Goal: Entertainment & Leisure: Consume media (video, audio)

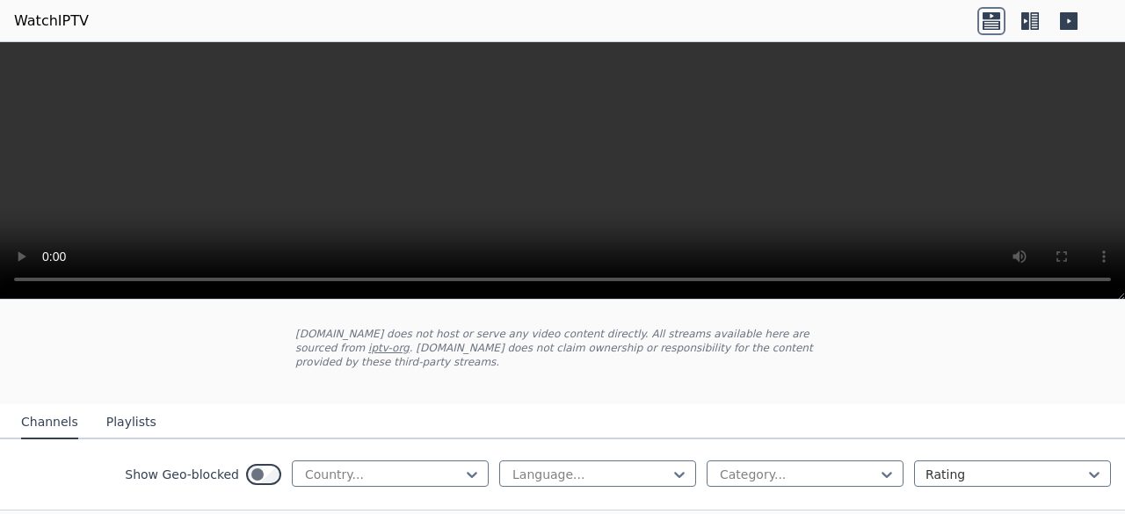
click at [113, 406] on button "Playlists" at bounding box center [131, 422] width 50 height 33
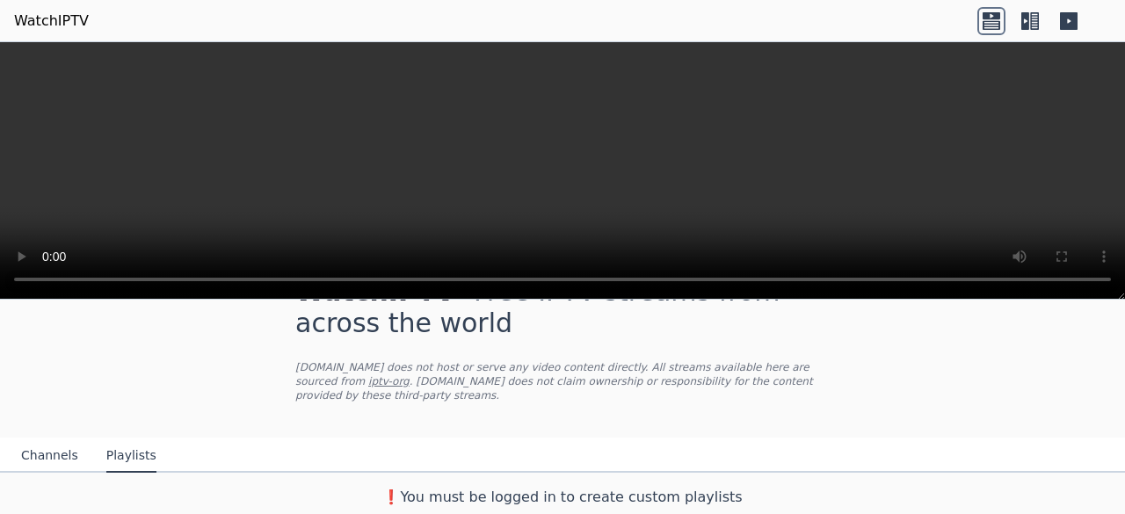
scroll to position [40, 0]
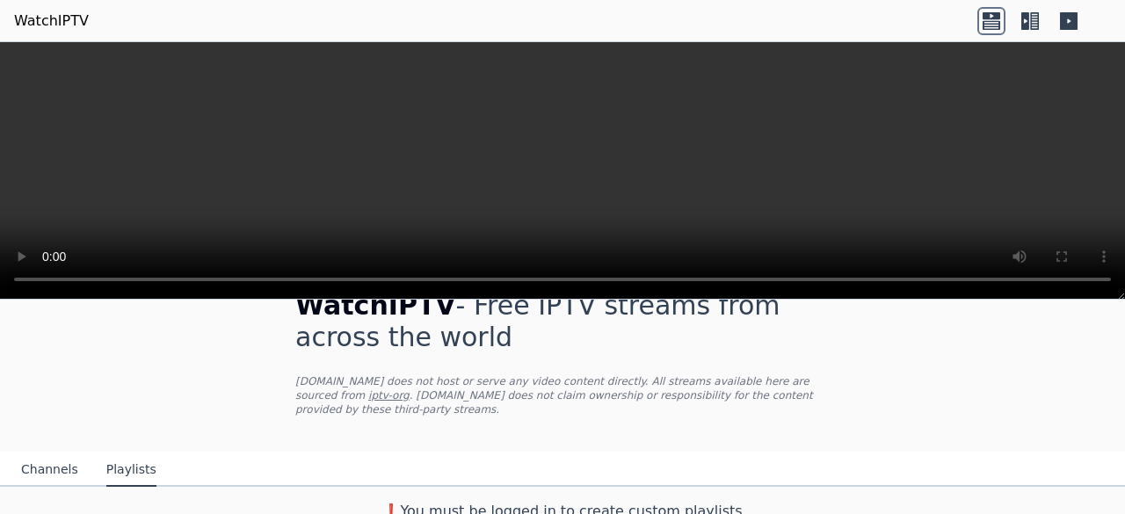
click at [67, 458] on button "Channels" at bounding box center [49, 469] width 57 height 33
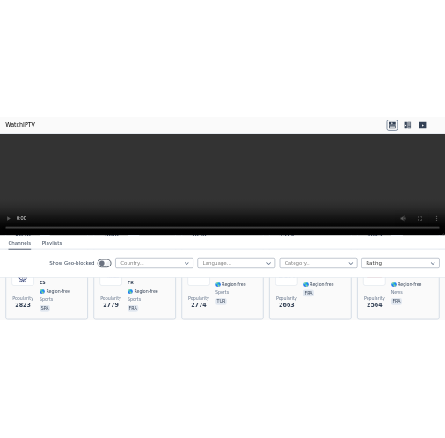
scroll to position [614, 0]
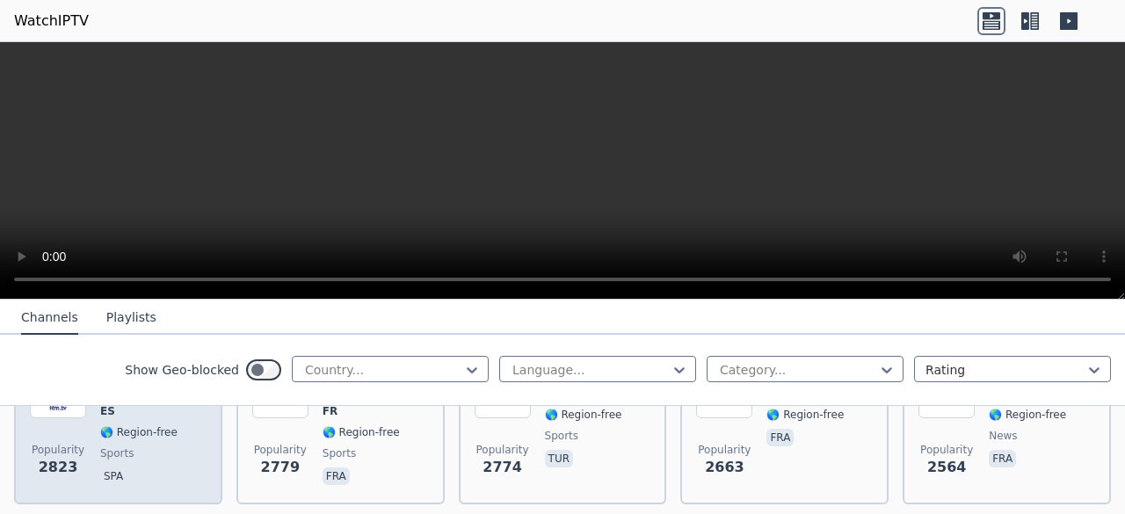
click at [177, 468] on span "spa" at bounding box center [153, 478] width 106 height 21
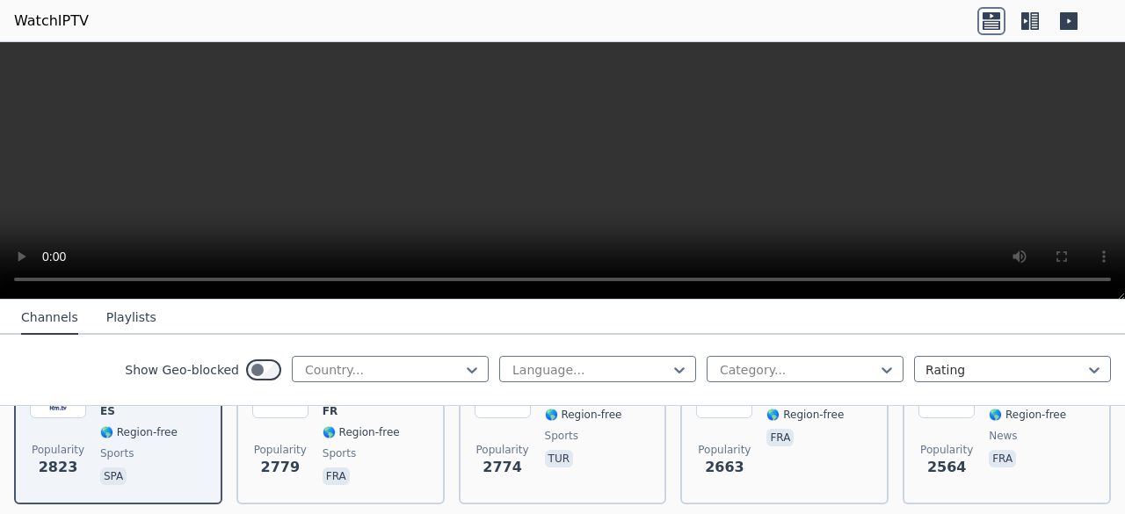
drag, startPoint x: 829, startPoint y: 197, endPoint x: 90, endPoint y: 359, distance: 756.7
drag, startPoint x: 826, startPoint y: 158, endPoint x: 826, endPoint y: 139, distance: 19.3
drag, startPoint x: 826, startPoint y: 139, endPoint x: 768, endPoint y: 146, distance: 58.4
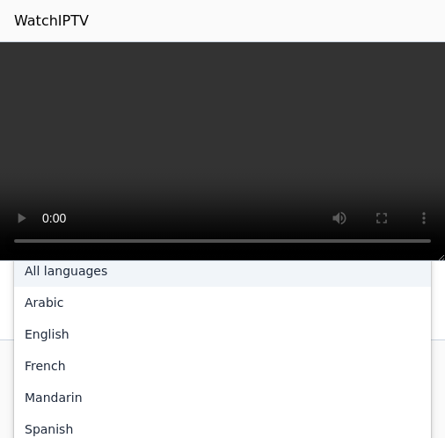
scroll to position [439, 0]
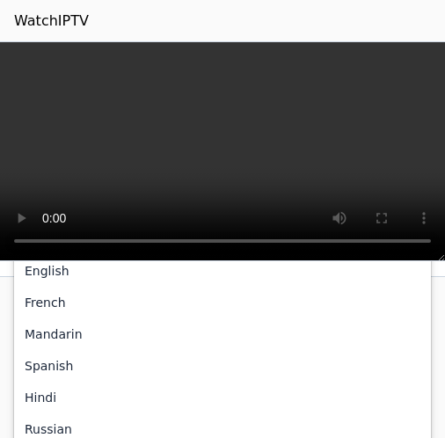
click at [178, 381] on div "Hindi" at bounding box center [222, 397] width 417 height 32
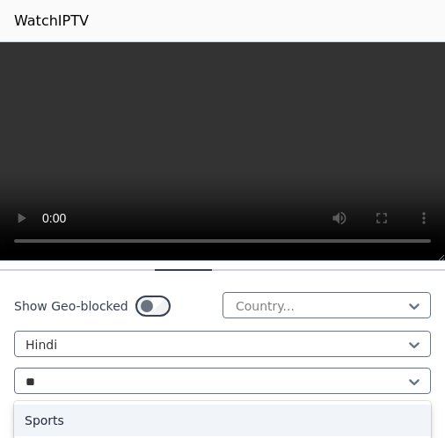
scroll to position [352, 0]
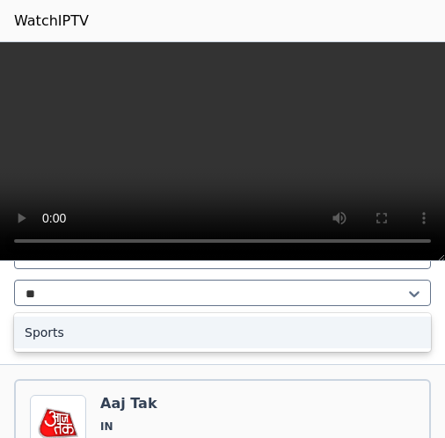
type input "**"
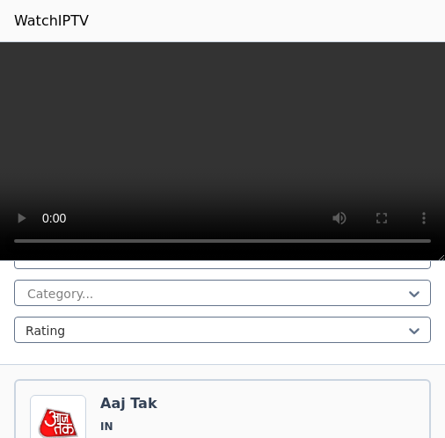
click at [69, 395] on img at bounding box center [58, 423] width 56 height 56
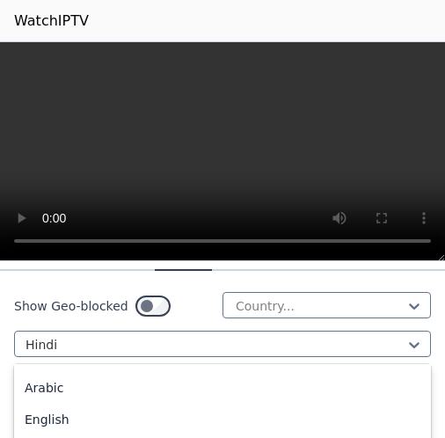
scroll to position [0, 0]
click at [147, 431] on div "English" at bounding box center [222, 447] width 417 height 32
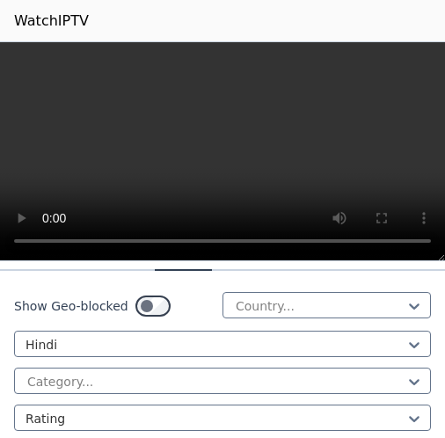
click at [144, 402] on div "Show Geo-blocked Country... option English, selected. Hindi Category... Rating" at bounding box center [222, 362] width 445 height 182
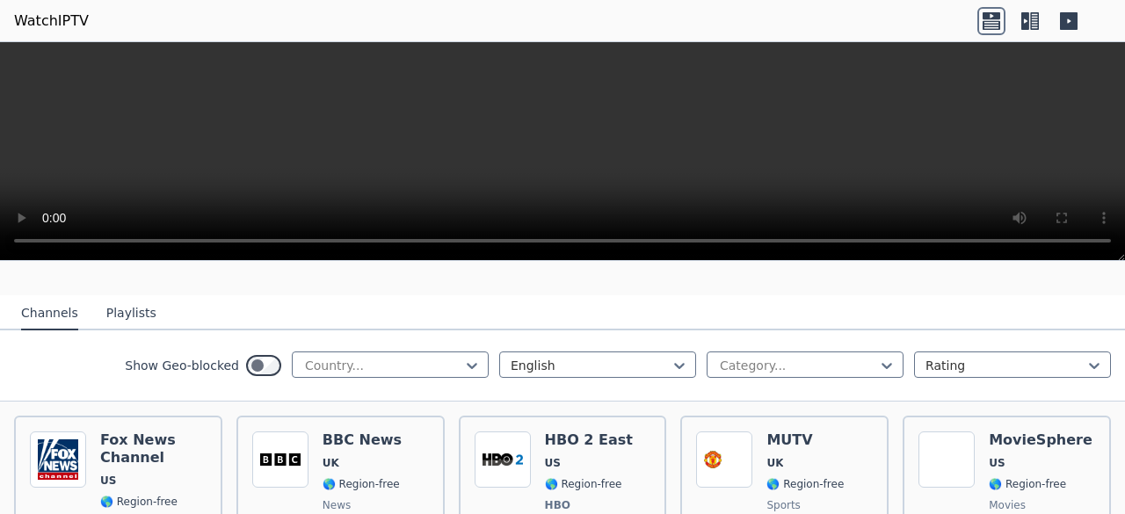
scroll to position [176, 0]
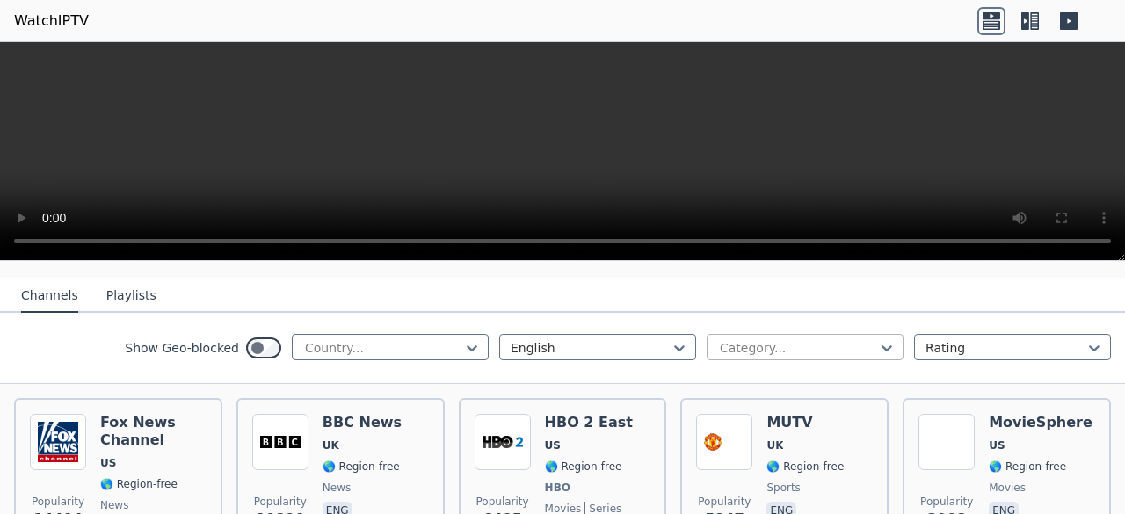
click at [728, 339] on div at bounding box center [798, 348] width 160 height 18
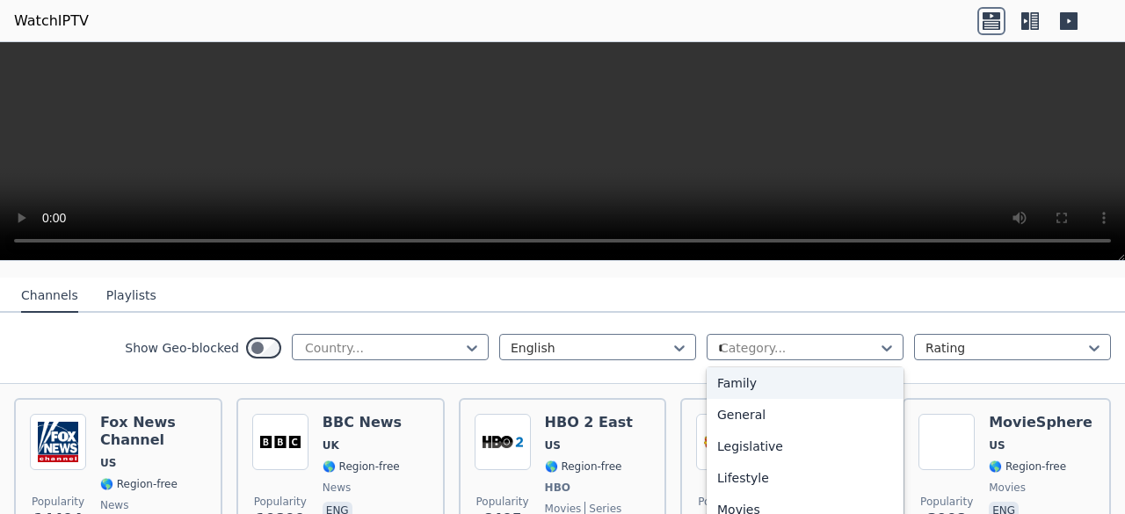
scroll to position [67, 0]
type input "*"
click at [561, 178] on video at bounding box center [562, 151] width 1125 height 219
click at [779, 343] on div "Category..." at bounding box center [805, 347] width 197 height 26
type input "**"
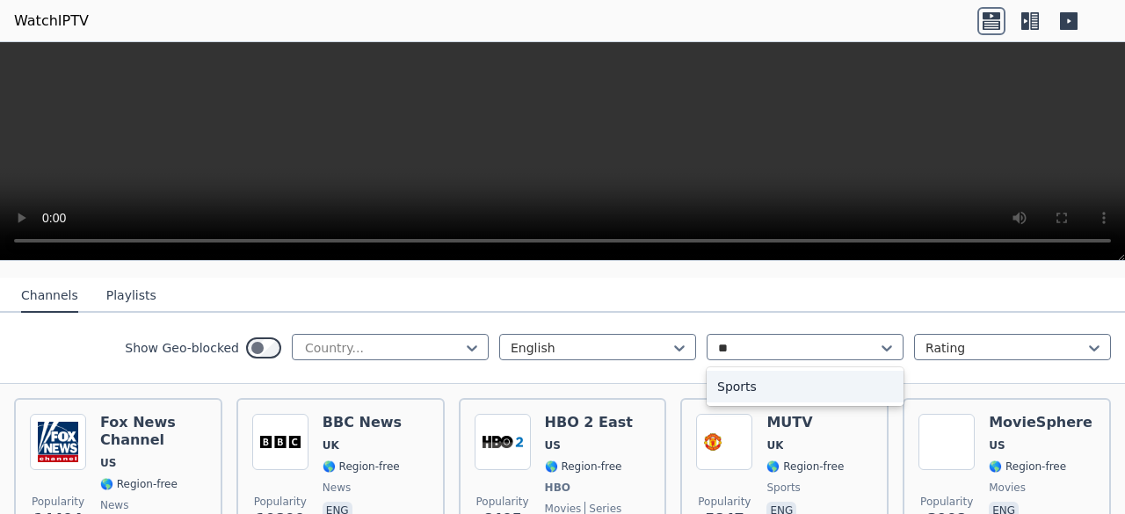
click at [757, 381] on div "Sports" at bounding box center [805, 387] width 197 height 32
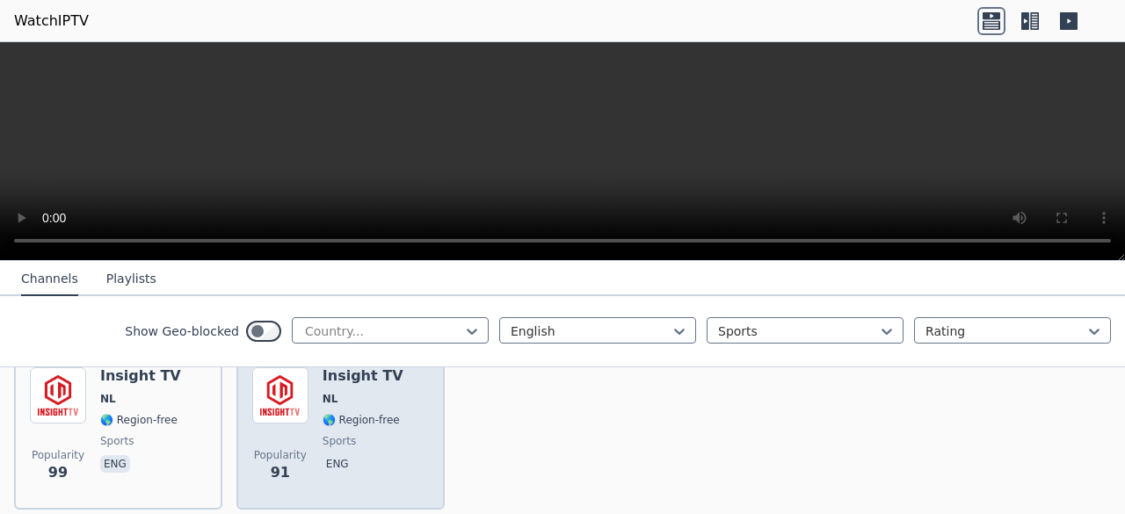
scroll to position [1840, 0]
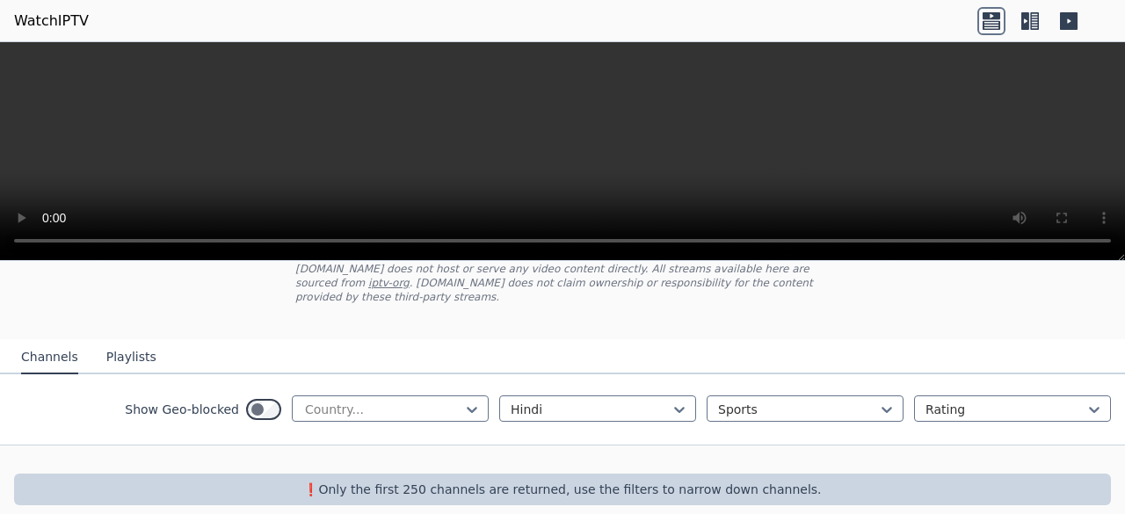
scroll to position [118, 0]
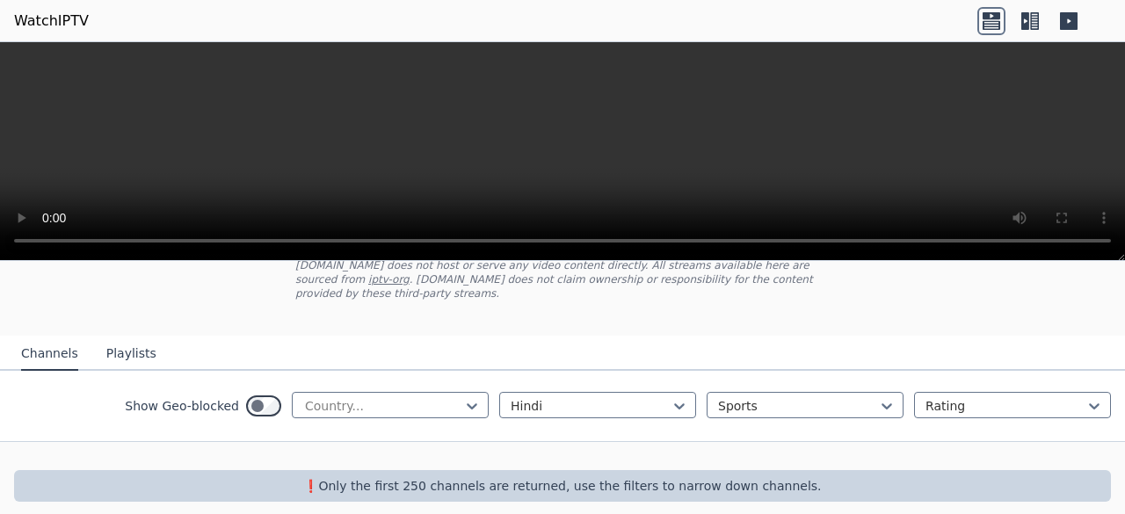
click at [137, 347] on button "Playlists" at bounding box center [131, 353] width 50 height 33
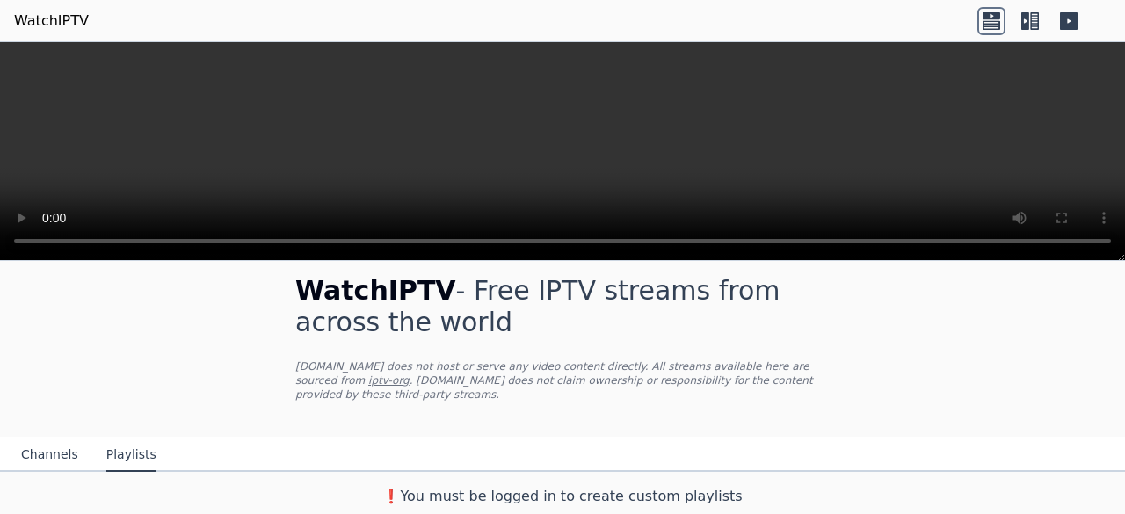
scroll to position [2, 0]
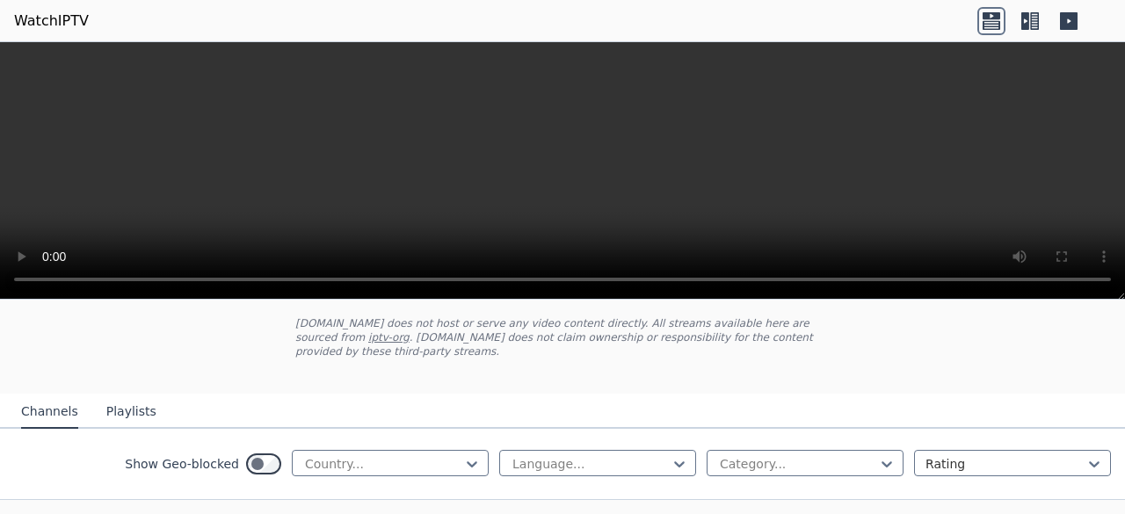
scroll to position [176, 0]
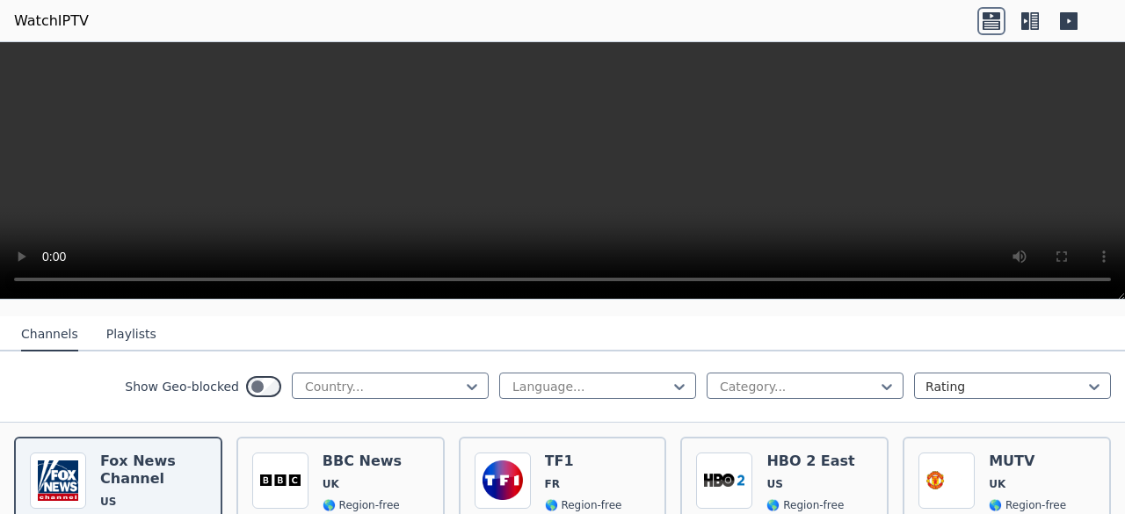
click at [417, 356] on div "Show Geo-blocked Country... Language... Category... Rating" at bounding box center [562, 387] width 1125 height 71
click at [420, 378] on div at bounding box center [383, 387] width 160 height 18
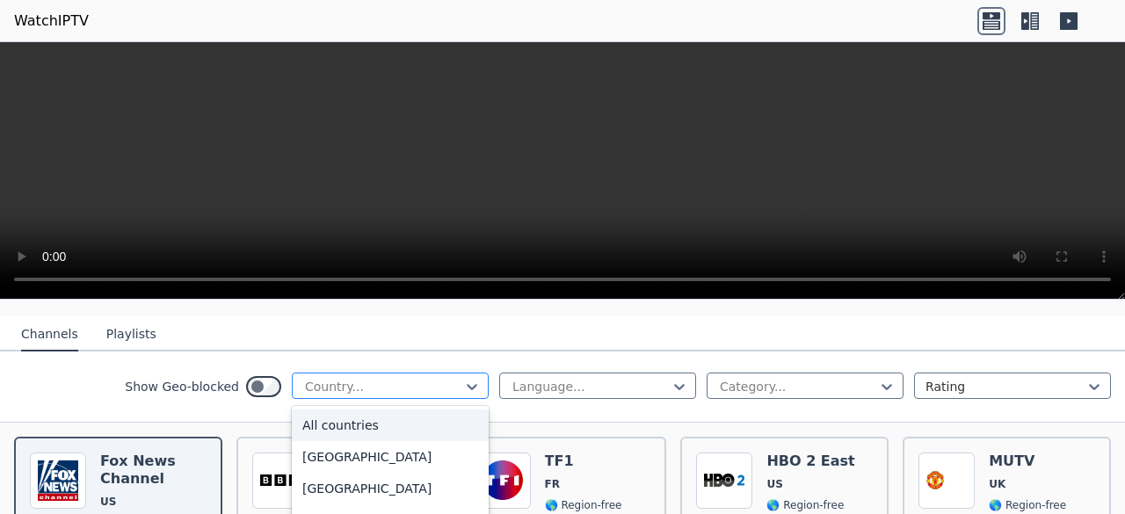
click at [424, 378] on div at bounding box center [383, 387] width 160 height 18
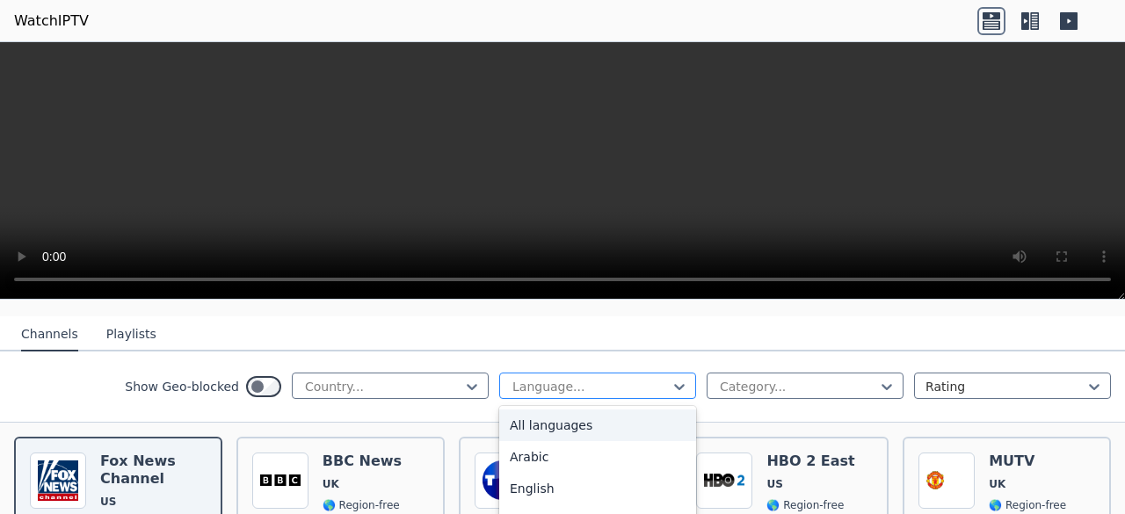
click at [579, 378] on div at bounding box center [591, 387] width 160 height 18
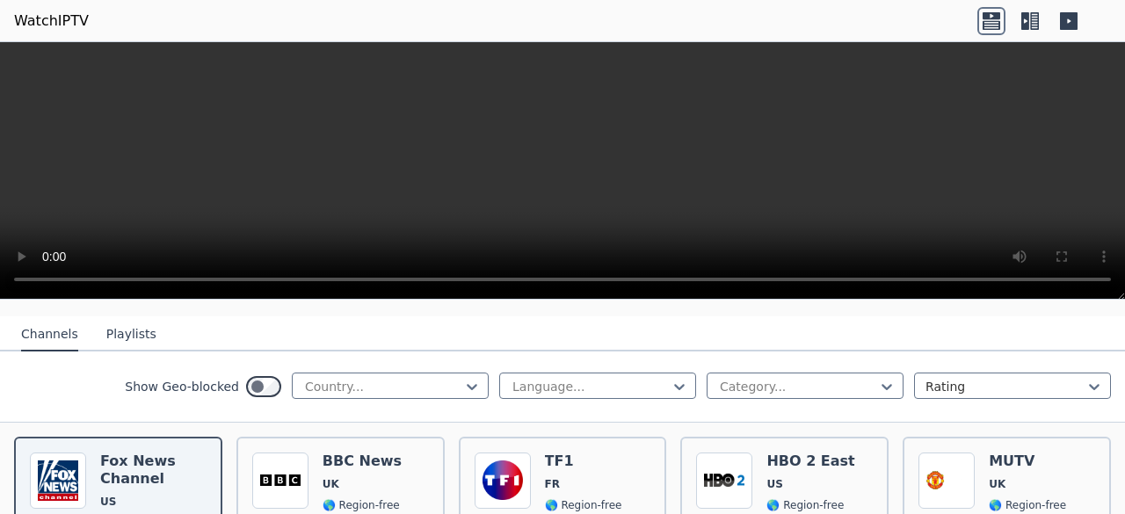
drag, startPoint x: 580, startPoint y: 373, endPoint x: 576, endPoint y: 403, distance: 30.1
click at [578, 398] on div "Show Geo-blocked Country... Language... Category... Rating" at bounding box center [562, 387] width 1125 height 71
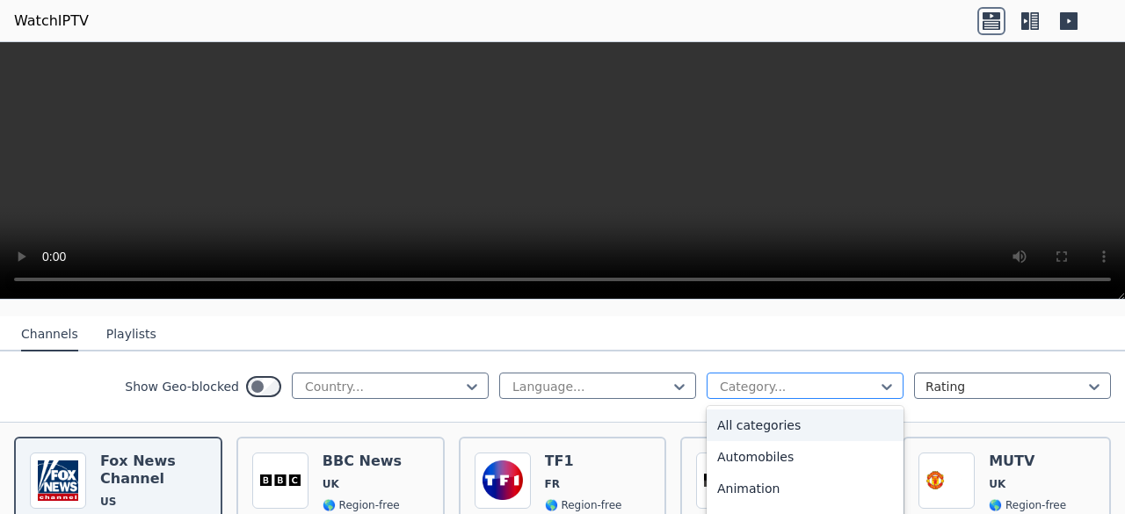
click at [767, 378] on div at bounding box center [798, 387] width 160 height 18
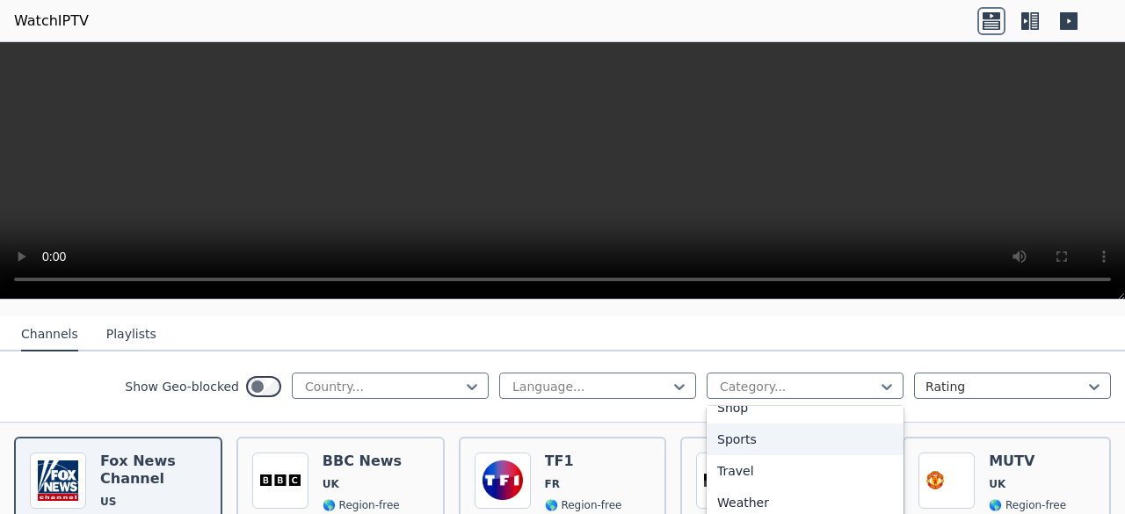
click at [735, 432] on div "Sports" at bounding box center [805, 440] width 197 height 32
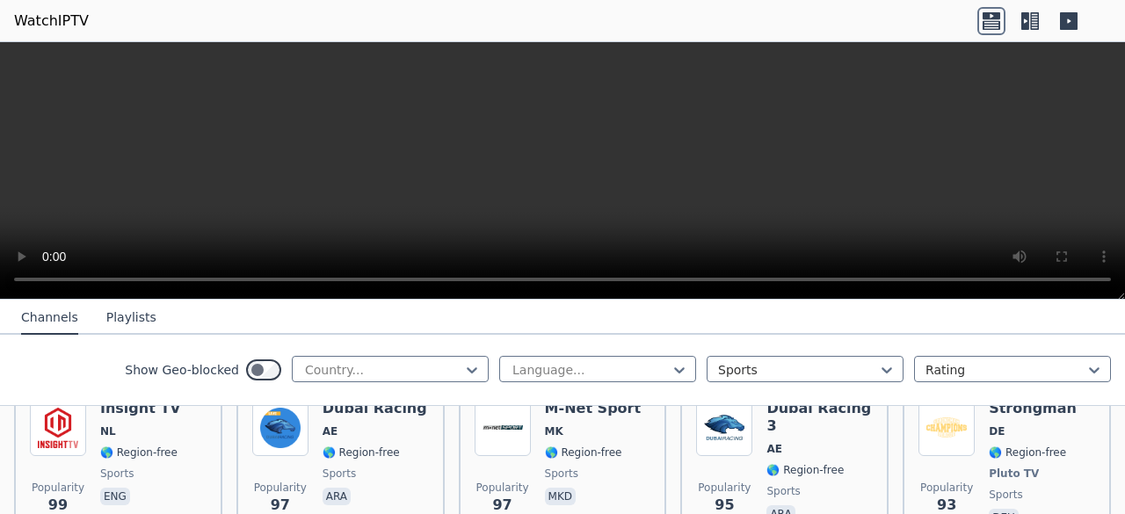
scroll to position [4202, 0]
